Goal: Information Seeking & Learning: Understand process/instructions

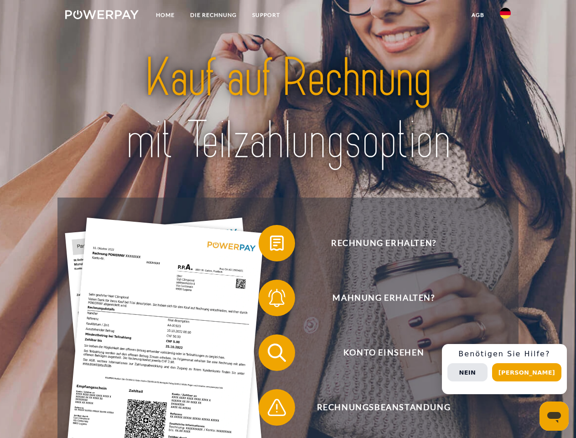
click at [102, 16] on img at bounding box center [101, 14] width 73 height 9
click at [506, 16] on img at bounding box center [505, 13] width 11 height 11
click at [478, 15] on link "agb" at bounding box center [478, 15] width 28 height 16
click at [270, 245] on span at bounding box center [264, 243] width 46 height 46
click at [270, 300] on span at bounding box center [264, 298] width 46 height 46
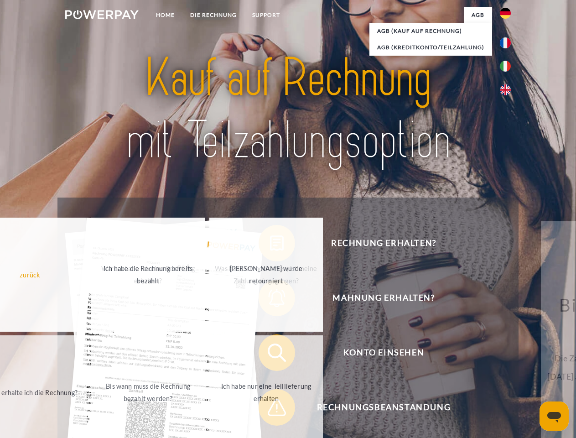
click at [270, 409] on div "zurück Warum habe ich eine Rechnung erhalten? Was habe ich noch offen, ist mein…" at bounding box center [148, 333] width 369 height 235
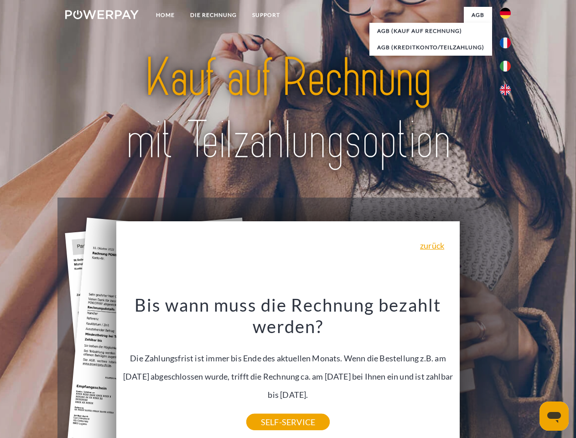
click at [486, 371] on span "Konto einsehen" at bounding box center [384, 353] width 224 height 37
click at [530, 372] on header "Home DIE RECHNUNG SUPPORT" at bounding box center [288, 315] width 576 height 630
